Goal: Answer question/provide support: Share knowledge or assist other users

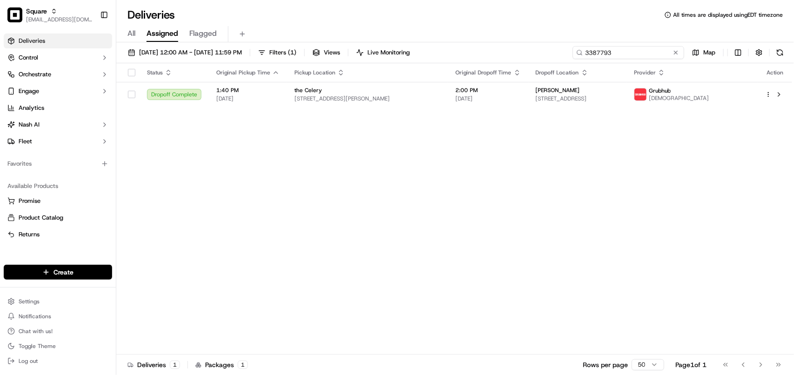
click at [453, 55] on input "3387793" at bounding box center [628, 52] width 112 height 13
click at [453, 57] on input "3387793" at bounding box center [628, 52] width 112 height 13
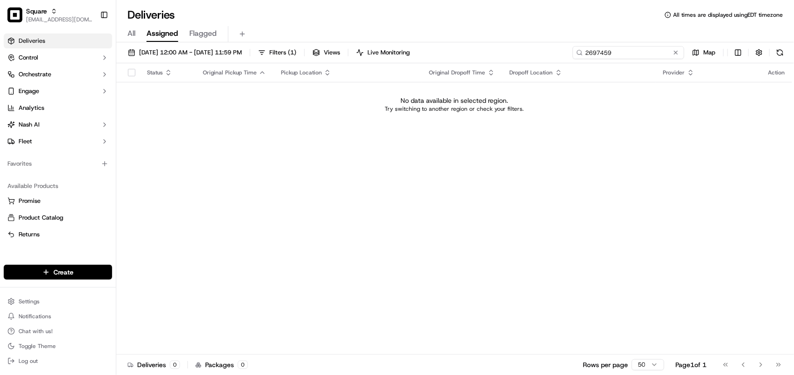
click at [453, 59] on input "2697459" at bounding box center [628, 52] width 112 height 13
click at [453, 54] on input "2697459" at bounding box center [628, 52] width 112 height 13
type input "2697459"
click at [185, 53] on span "09/18/2025 12:00 AM - 09/18/2025 11:59 PM" at bounding box center [190, 52] width 103 height 8
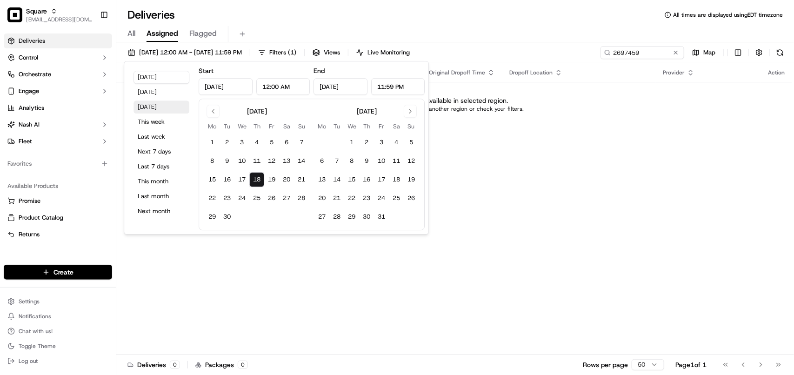
click at [152, 107] on button "Tomorrow" at bounding box center [161, 106] width 56 height 13
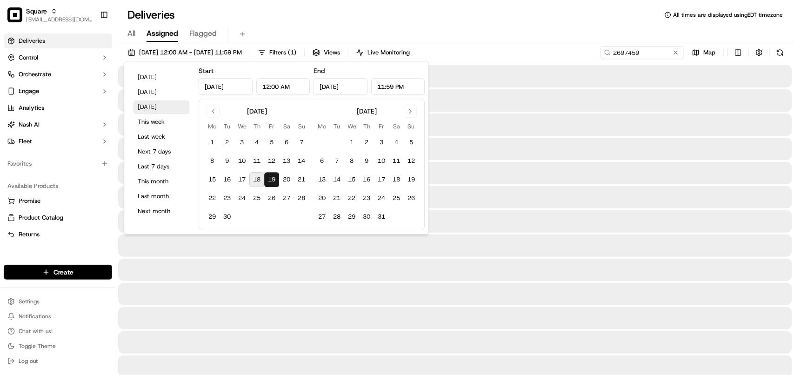
type input "Sep 19, 2025"
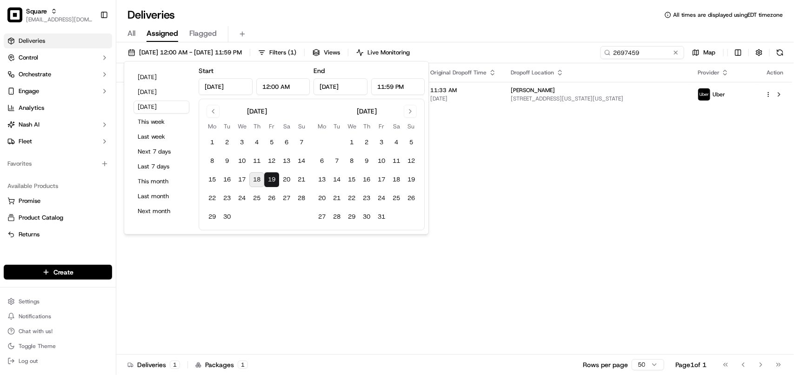
click at [453, 145] on div "Status Original Pickup Time Pickup Location Original Dropoff Time Dropoff Locat…" at bounding box center [454, 208] width 676 height 291
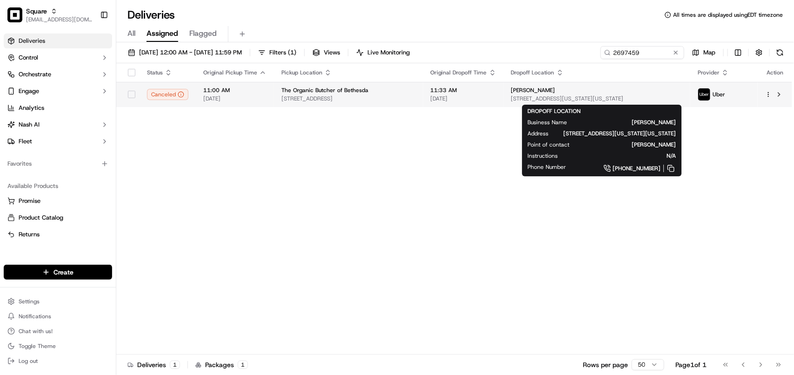
click at [453, 100] on span "[STREET_ADDRESS][US_STATE][US_STATE]" at bounding box center [597, 98] width 172 height 7
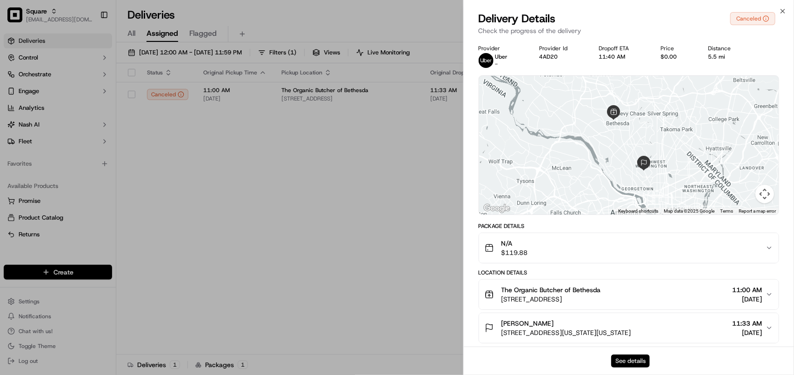
click at [453, 360] on button "See details" at bounding box center [630, 360] width 39 height 13
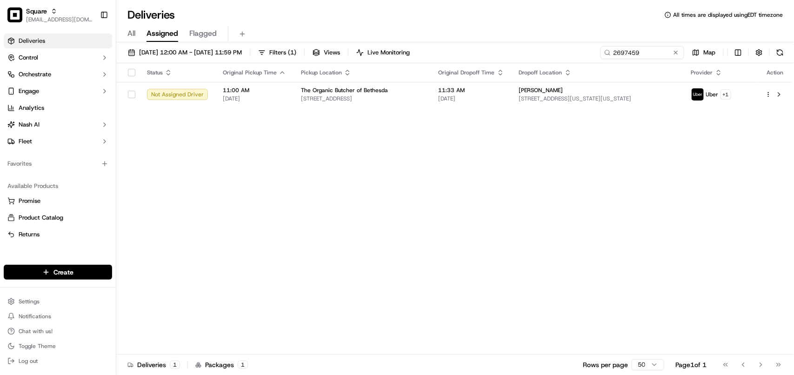
drag, startPoint x: 243, startPoint y: 168, endPoint x: 300, endPoint y: 111, distance: 81.2
click at [179, 54] on span "09/19/2025 12:00 AM - 09/19/2025 11:59 PM" at bounding box center [190, 52] width 103 height 8
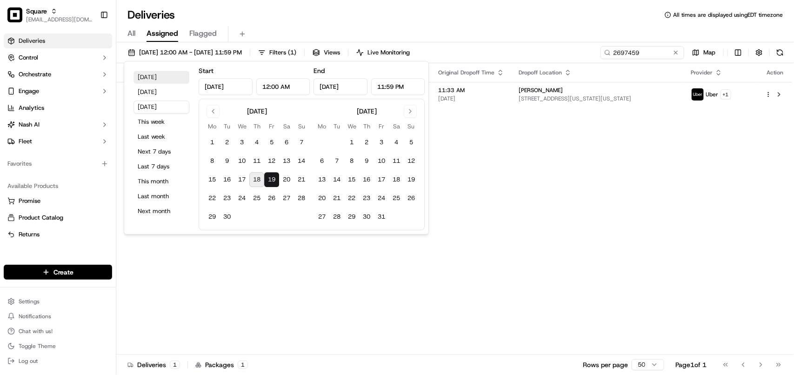
click at [168, 77] on button "Today" at bounding box center [161, 77] width 56 height 13
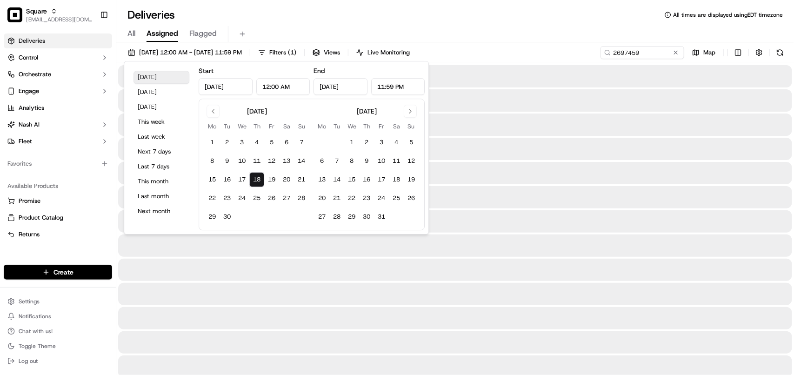
type input "Sep 18, 2025"
click at [453, 52] on input "2697459" at bounding box center [628, 52] width 112 height 13
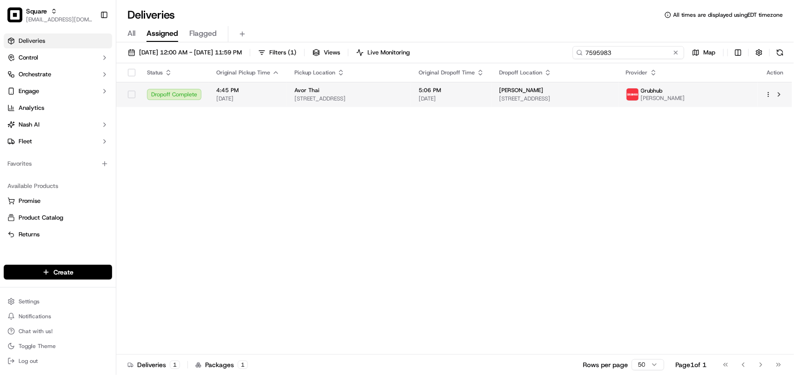
type input "7595983"
click at [453, 91] on span "Megan Sheaffer" at bounding box center [521, 89] width 44 height 7
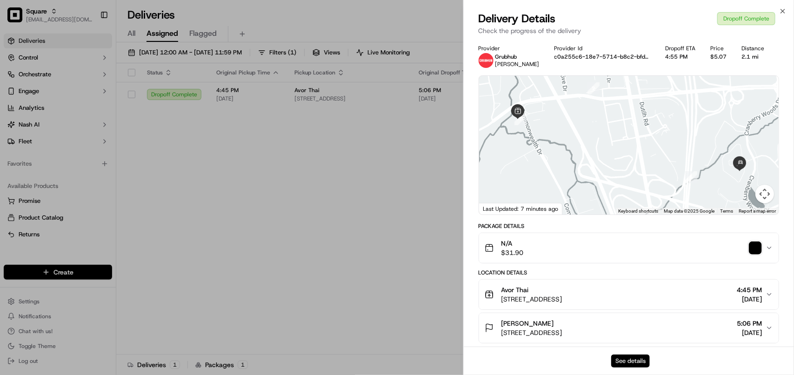
click at [453, 355] on button "See details" at bounding box center [630, 360] width 39 height 13
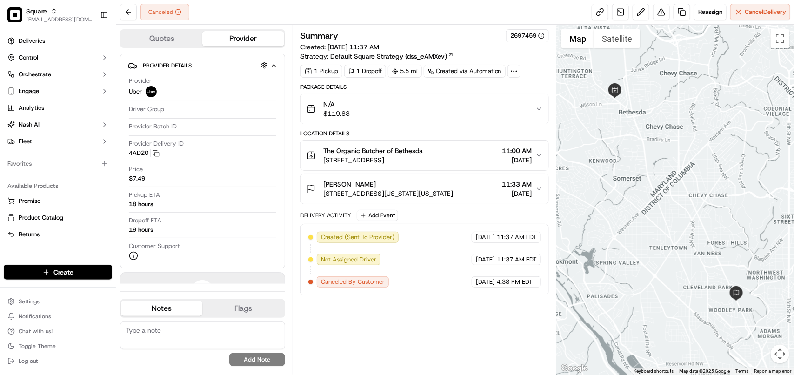
click at [521, 156] on span "[DATE]" at bounding box center [517, 159] width 30 height 9
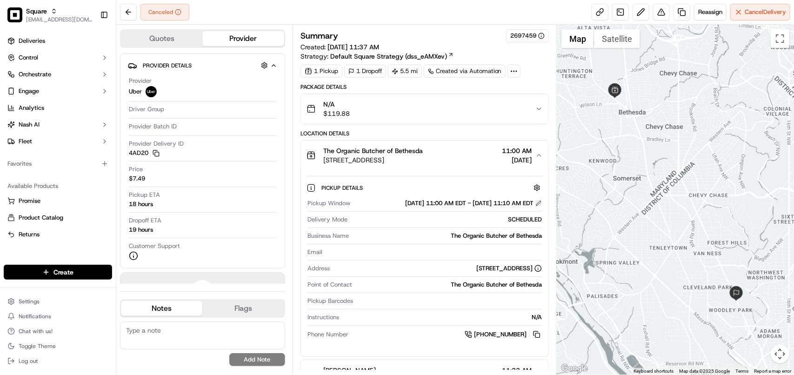
click at [536, 205] on button at bounding box center [538, 203] width 7 height 7
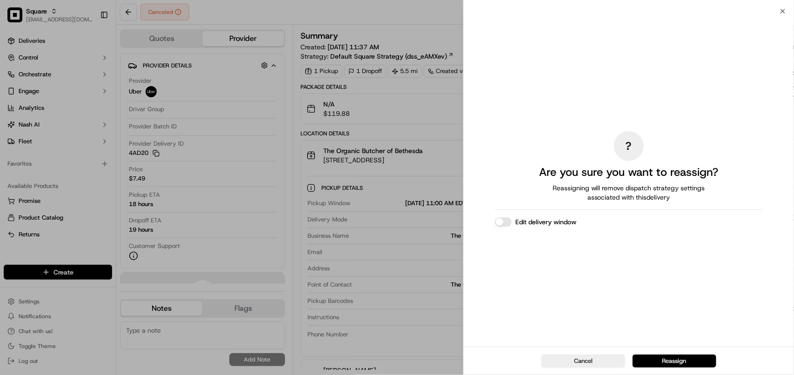
click at [501, 219] on button "Edit delivery window" at bounding box center [503, 221] width 17 height 9
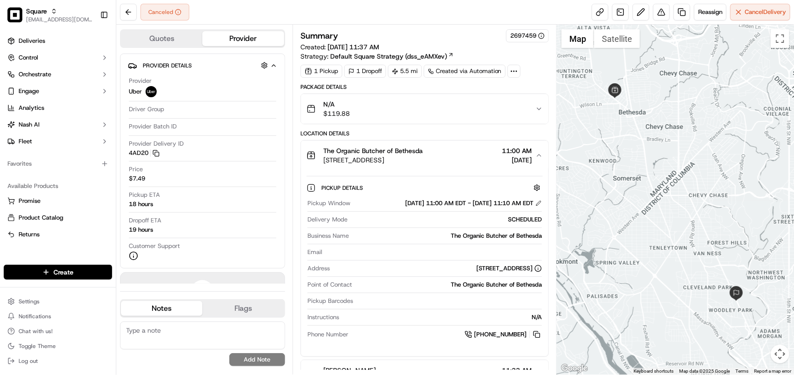
click at [534, 201] on div "[DATE] 11:00 AM EDT - [DATE] 11:10 AM EDT" at bounding box center [473, 203] width 137 height 8
click at [535, 206] on button at bounding box center [538, 203] width 7 height 7
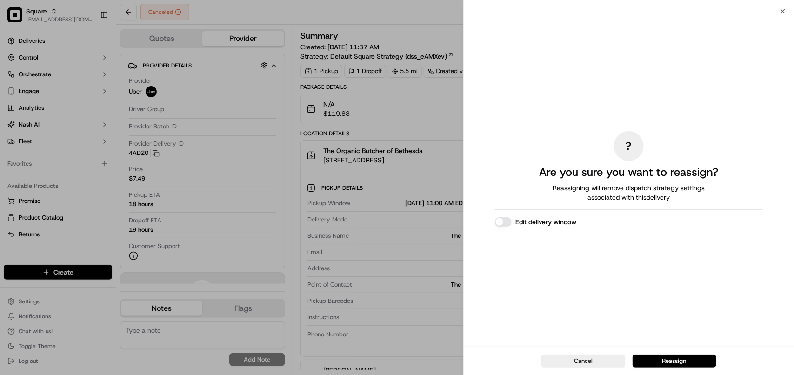
click at [505, 226] on div "? Are you sure you want to reassign? Reassigning will remove dispatch strategy …" at bounding box center [629, 179] width 268 height 332
click at [504, 223] on button "Edit delivery window" at bounding box center [503, 221] width 17 height 9
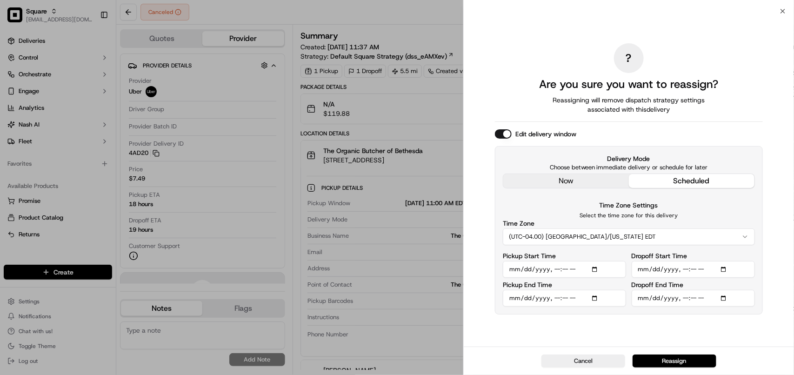
click at [683, 300] on input "Dropoff End Time" at bounding box center [692, 298] width 123 height 17
type input "[DATE]T15:00"
click at [556, 270] on input "Pickup Start Time" at bounding box center [564, 269] width 123 height 17
click at [577, 271] on input "Pickup Start Time" at bounding box center [564, 269] width 123 height 17
type input "[DATE]T15:00"
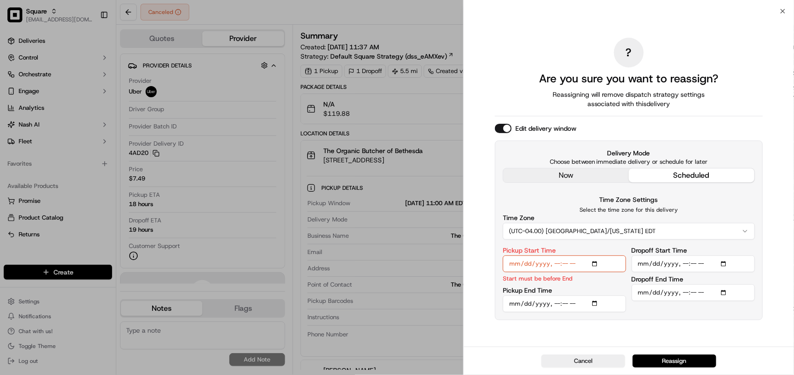
click at [691, 292] on input "Dropoff End Time" at bounding box center [692, 292] width 123 height 17
type input "[DATE]T15:35"
click at [695, 267] on input "Dropoff Start Time" at bounding box center [692, 263] width 123 height 17
click at [554, 305] on input "Pickup End Time" at bounding box center [564, 303] width 123 height 17
type input "[DATE]T15:15"
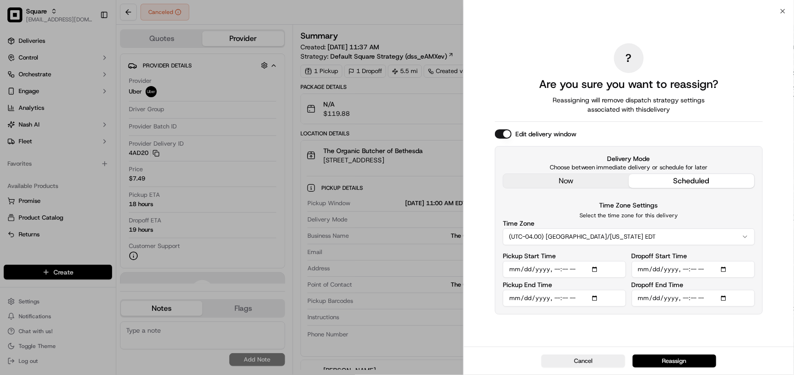
click at [682, 270] on input "Dropoff Start Time" at bounding box center [692, 269] width 123 height 17
type input "[DATE]T06:43"
click at [686, 271] on input "Dropoff Start Time" at bounding box center [692, 269] width 123 height 17
click at [695, 265] on input "Dropoff Start Time" at bounding box center [692, 269] width 123 height 17
click at [730, 245] on div "Time Zone Settings Select the time zone for this delivery Time Zone (UTC-04.00)…" at bounding box center [629, 252] width 252 height 107
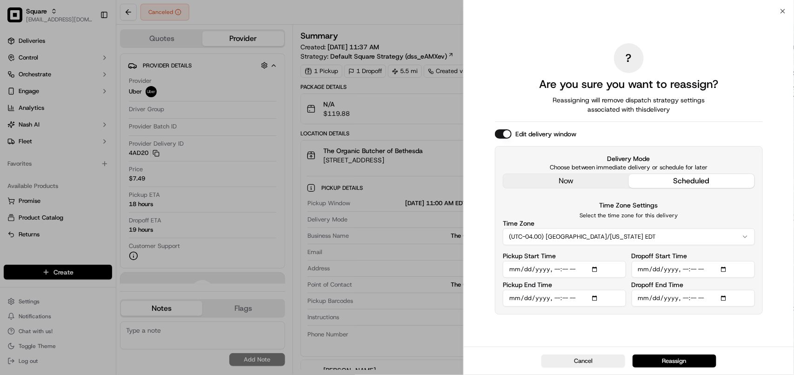
click at [694, 268] on input "Dropoff Start Time" at bounding box center [692, 269] width 123 height 17
type input "[DATE]T15:15"
click at [688, 362] on button "Reassign" at bounding box center [674, 360] width 84 height 13
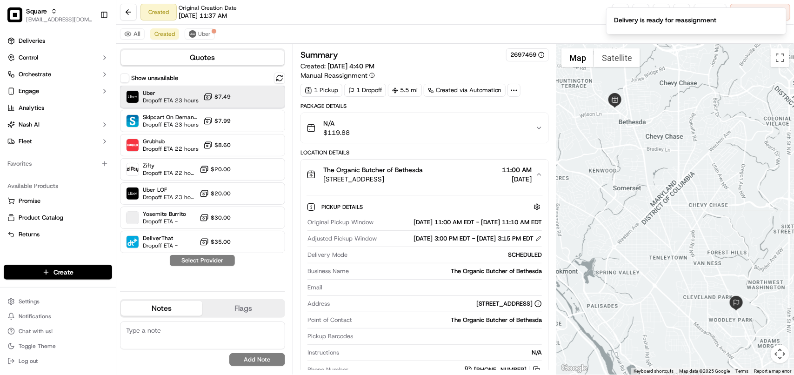
click at [155, 95] on span "Uber" at bounding box center [171, 92] width 56 height 7
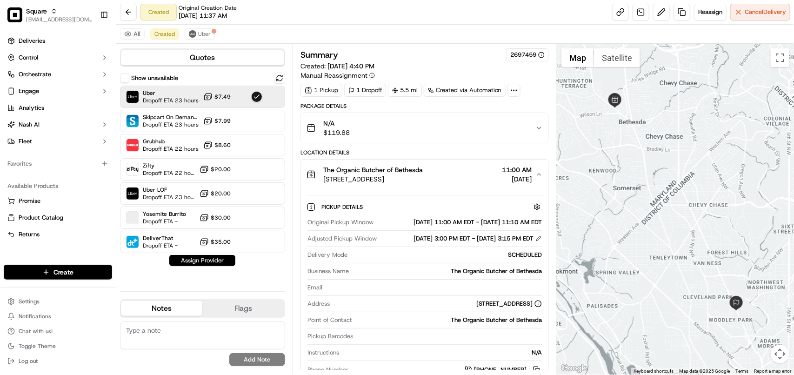
click at [194, 259] on button "Assign Provider" at bounding box center [202, 260] width 66 height 11
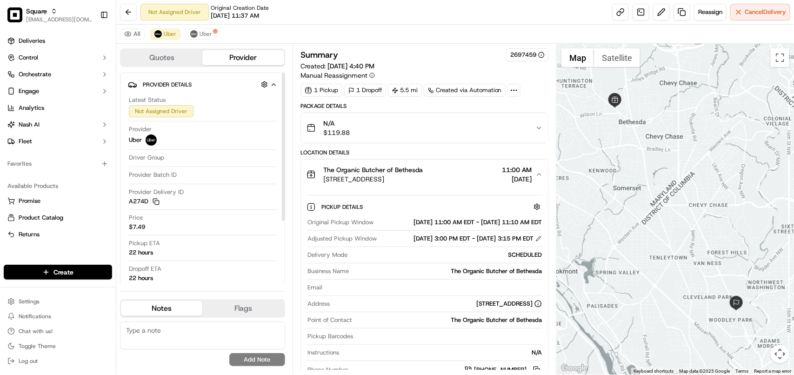
click at [200, 344] on textarea at bounding box center [202, 335] width 165 height 28
paste textarea "**Caller: Information: Merchant **Reason for calling: Re-sched **Reso: Pick-up …"
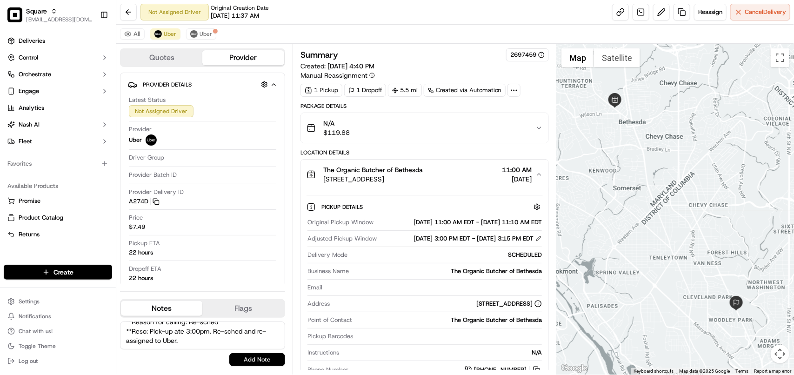
type textarea "**Caller: Information: Merchant **Reason for calling: Re-sched **Reso: Pick-up …"
click at [268, 359] on button "Add Note" at bounding box center [257, 359] width 56 height 13
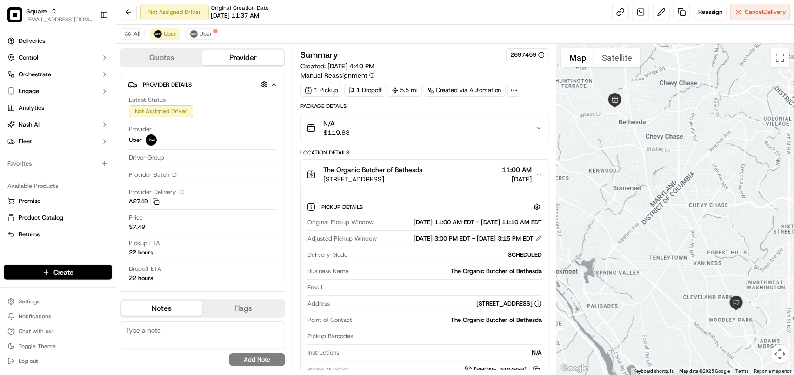
scroll to position [0, 0]
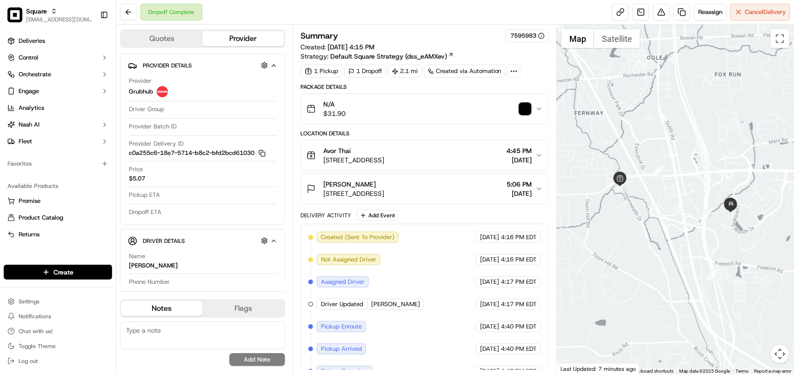
click at [540, 158] on icon "button" at bounding box center [538, 155] width 7 height 7
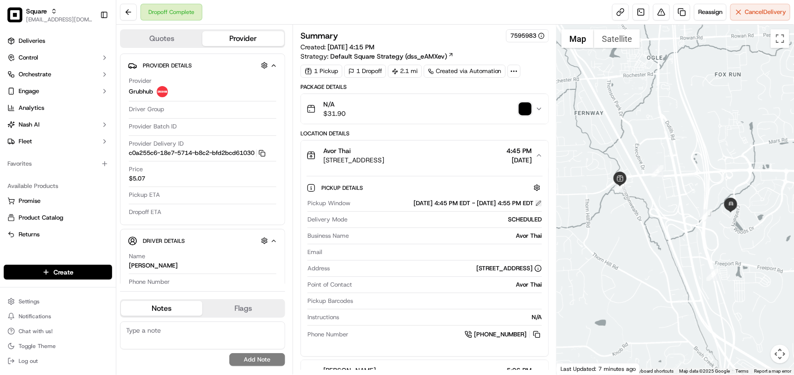
click at [537, 205] on button at bounding box center [538, 203] width 7 height 7
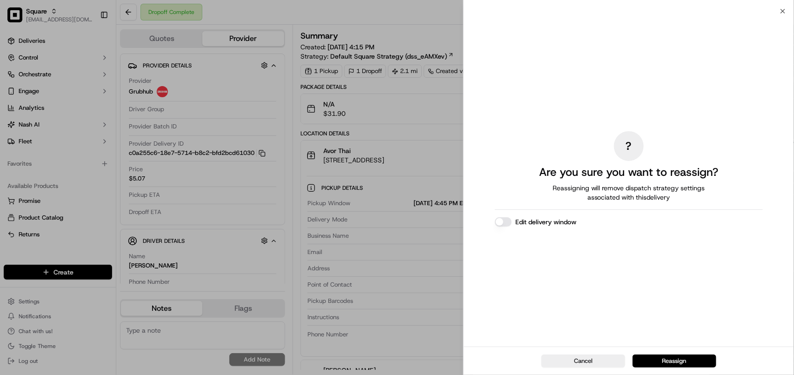
click at [502, 220] on button "Edit delivery window" at bounding box center [503, 221] width 17 height 9
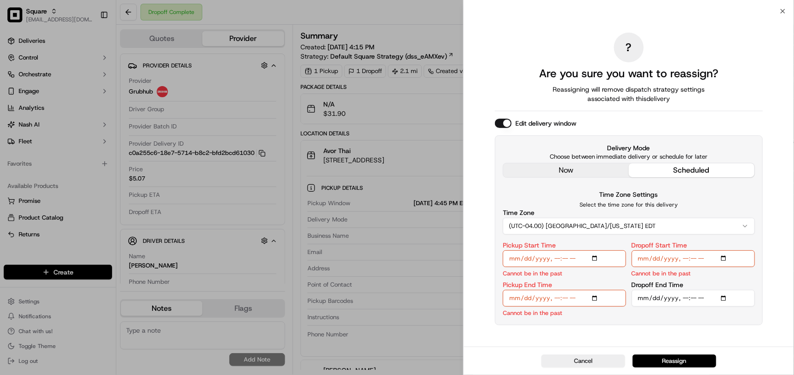
click at [577, 168] on div "? Are you sure you want to reassign? Reassigning will remove dispatch strategy …" at bounding box center [629, 179] width 268 height 332
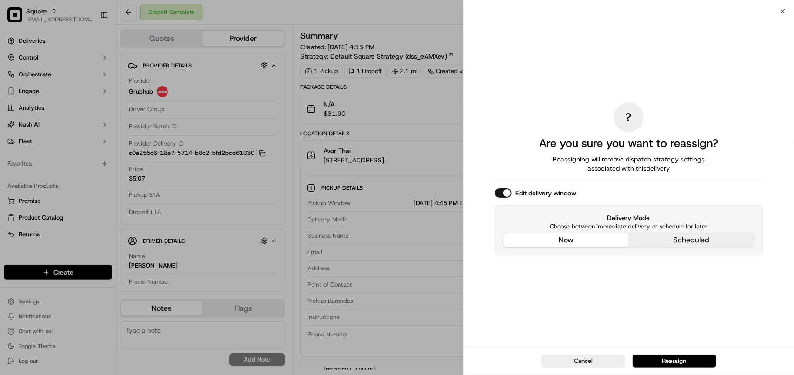
click at [545, 236] on button "now" at bounding box center [566, 240] width 126 height 14
click at [668, 358] on button "Reassign" at bounding box center [674, 360] width 84 height 13
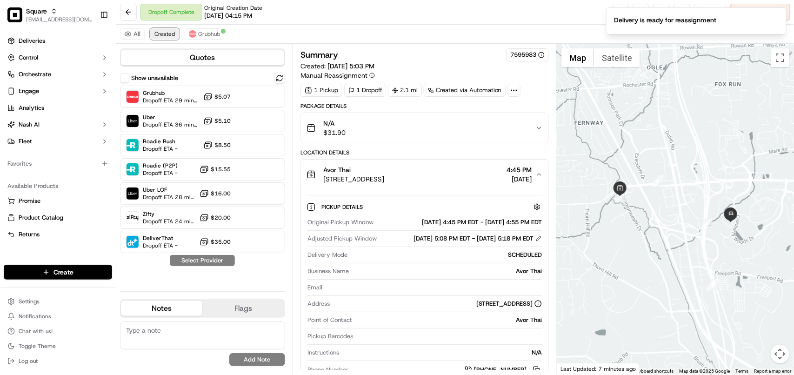
click at [161, 32] on span "Created" at bounding box center [164, 33] width 20 height 7
click at [169, 120] on span "Uber" at bounding box center [171, 116] width 57 height 7
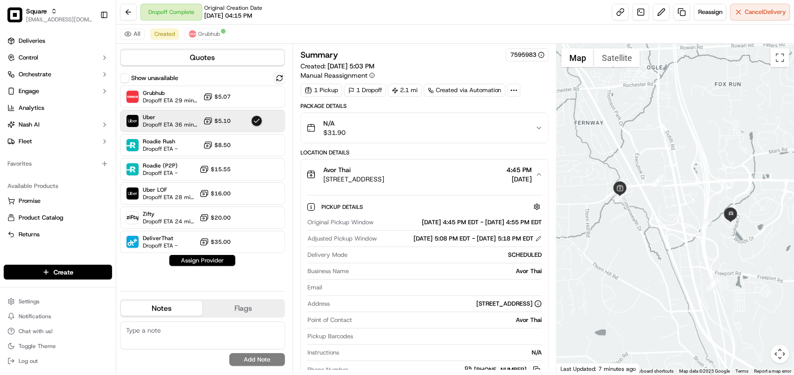
click at [208, 257] on button "Assign Provider" at bounding box center [202, 260] width 66 height 11
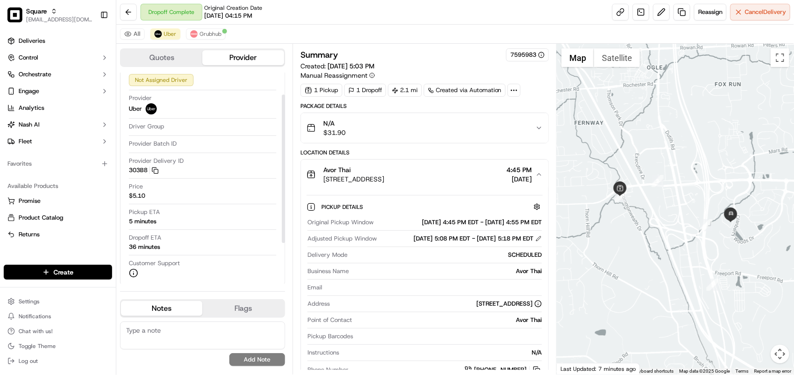
scroll to position [89, 0]
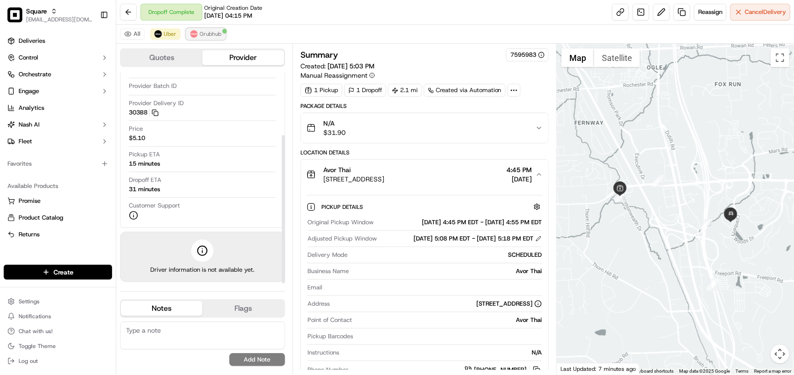
click at [207, 31] on button "Grubhub" at bounding box center [206, 33] width 40 height 11
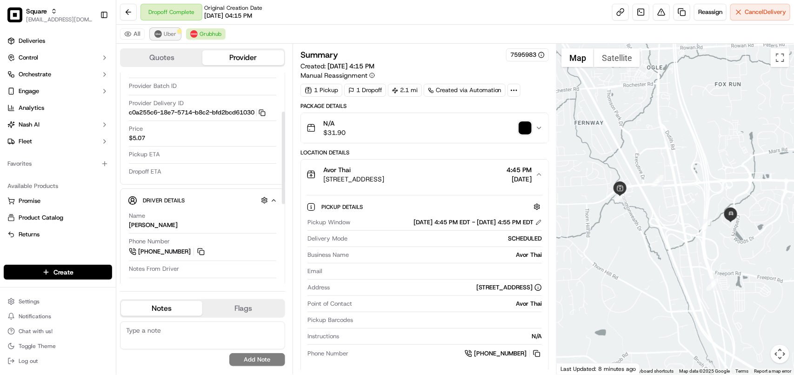
click at [164, 34] on span "Uber" at bounding box center [170, 33] width 13 height 7
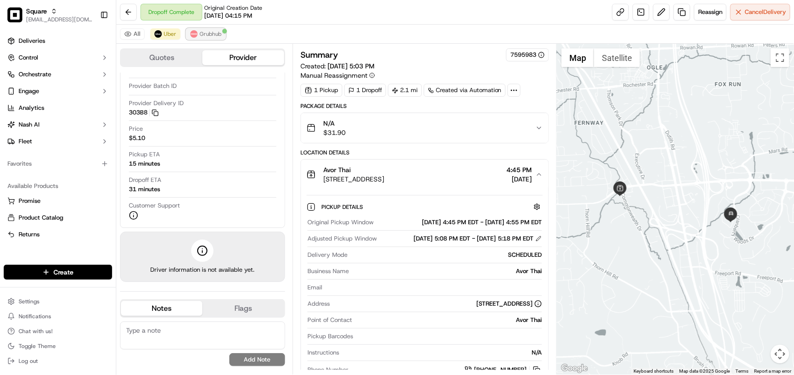
click at [202, 34] on span "Grubhub" at bounding box center [210, 33] width 22 height 7
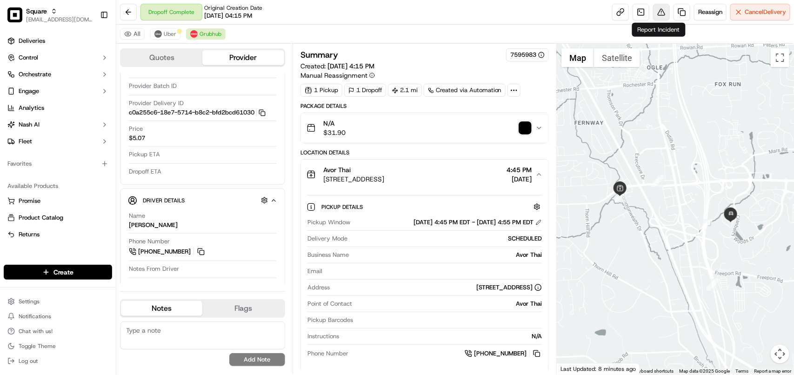
click at [654, 15] on button at bounding box center [661, 12] width 17 height 17
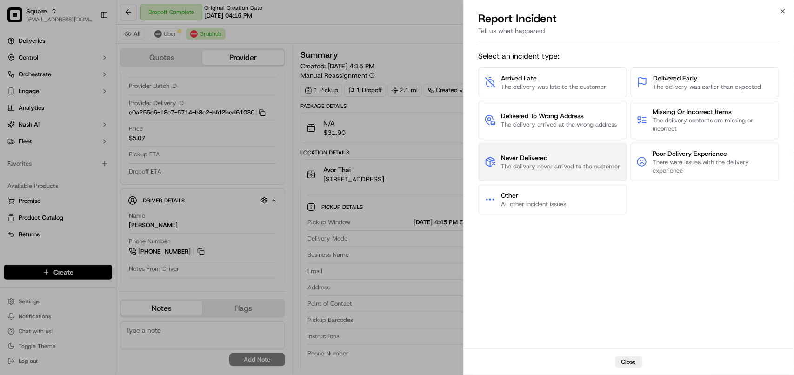
click at [536, 160] on span "Never Delivered" at bounding box center [560, 157] width 119 height 9
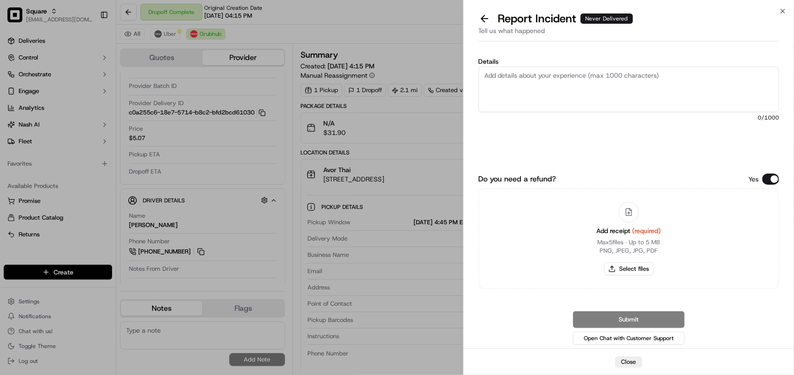
click at [521, 94] on textarea "Details" at bounding box center [628, 89] width 300 height 46
type textarea "Order never pick-up, please refund the all the delivery charges and the tip."
click at [771, 177] on button "Do you need a refund?" at bounding box center [770, 178] width 17 height 11
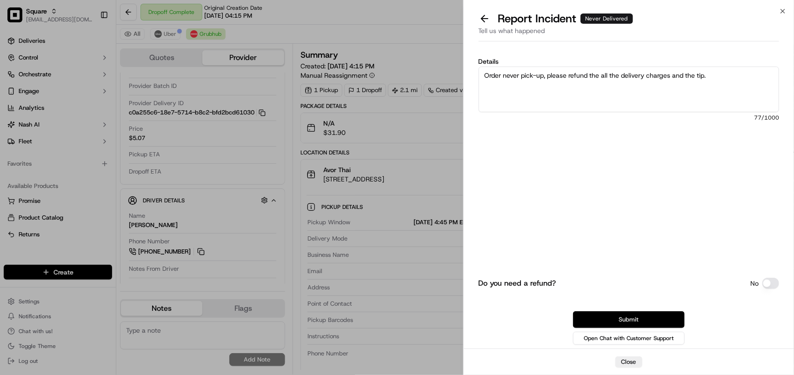
click at [677, 312] on button "Submit" at bounding box center [629, 319] width 112 height 17
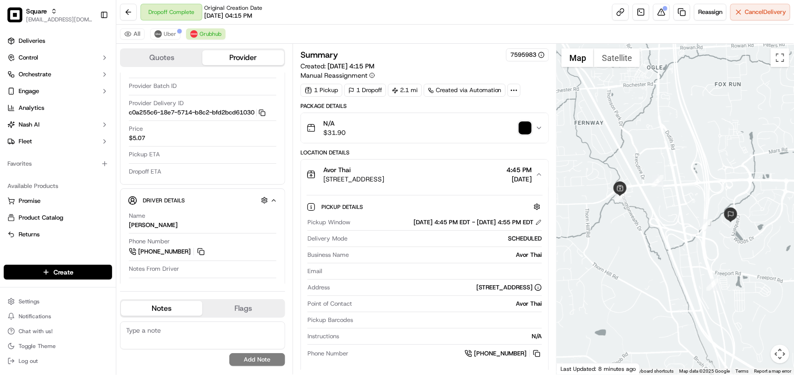
drag, startPoint x: 207, startPoint y: 336, endPoint x: 215, endPoint y: 346, distance: 12.6
click at [208, 336] on textarea at bounding box center [202, 335] width 165 height 28
paste textarea "**Caller: Information: Merchant **Reason for calling: Order never pick-up **Res…"
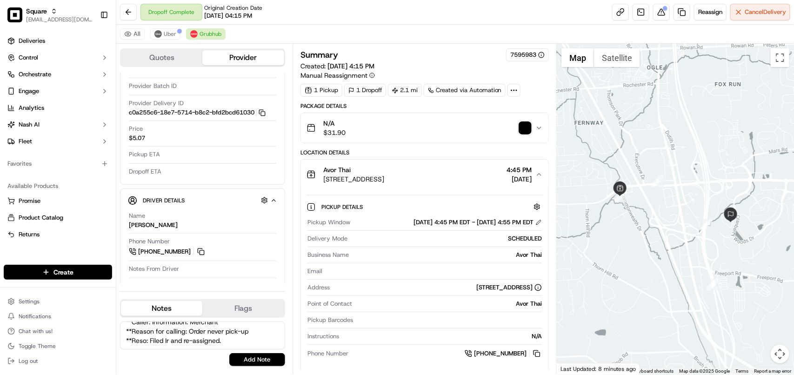
type textarea "**Caller: Information: Merchant **Reason for calling: Order never pick-up **Res…"
click at [238, 359] on button "Add Note" at bounding box center [257, 359] width 56 height 13
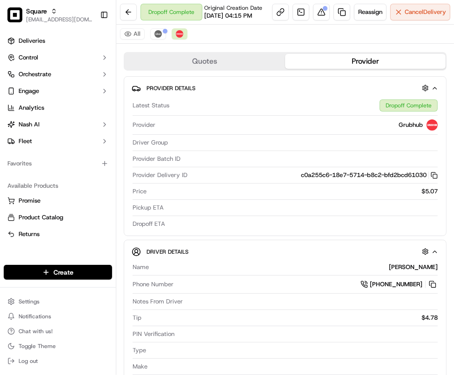
scroll to position [0, 0]
